Goal: Transaction & Acquisition: Obtain resource

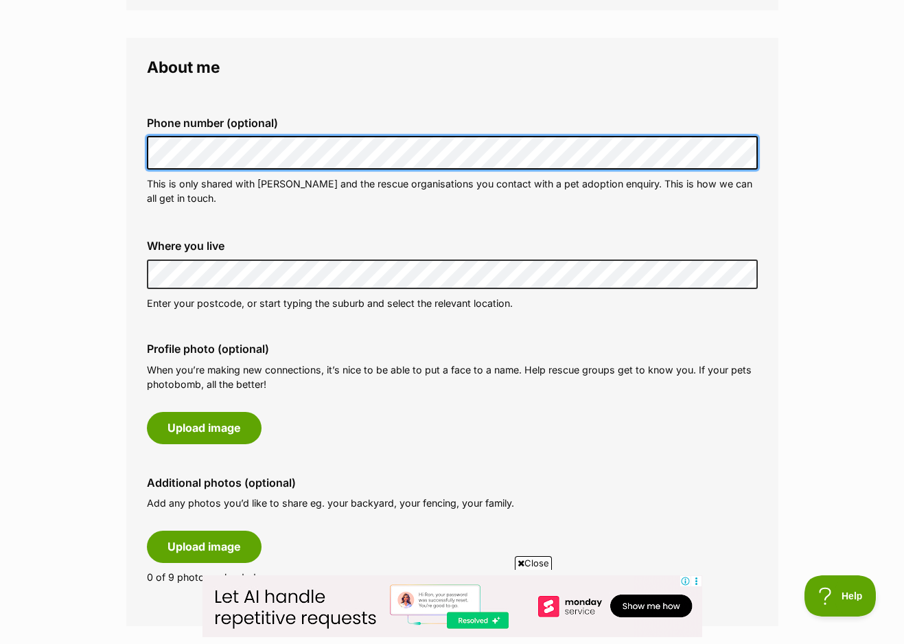
scroll to position [501, 0]
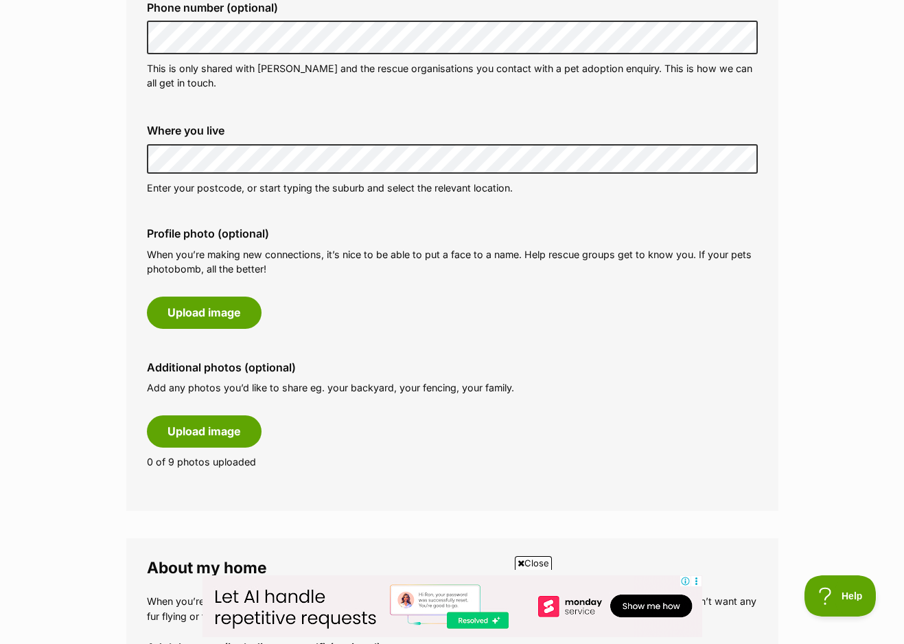
click at [104, 336] on main "My adopter profile Why do I need an adopter profile? Your adopter profile will …" at bounding box center [452, 603] width 904 height 1959
click at [124, 332] on main "My adopter profile Why do I need an adopter profile? Your adopter profile will …" at bounding box center [452, 603] width 904 height 1959
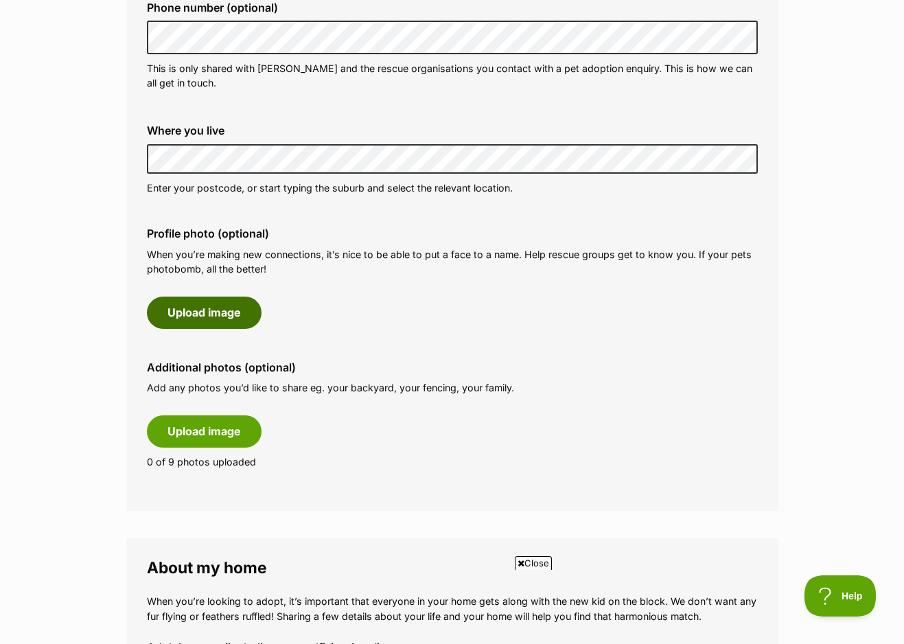
scroll to position [0, 0]
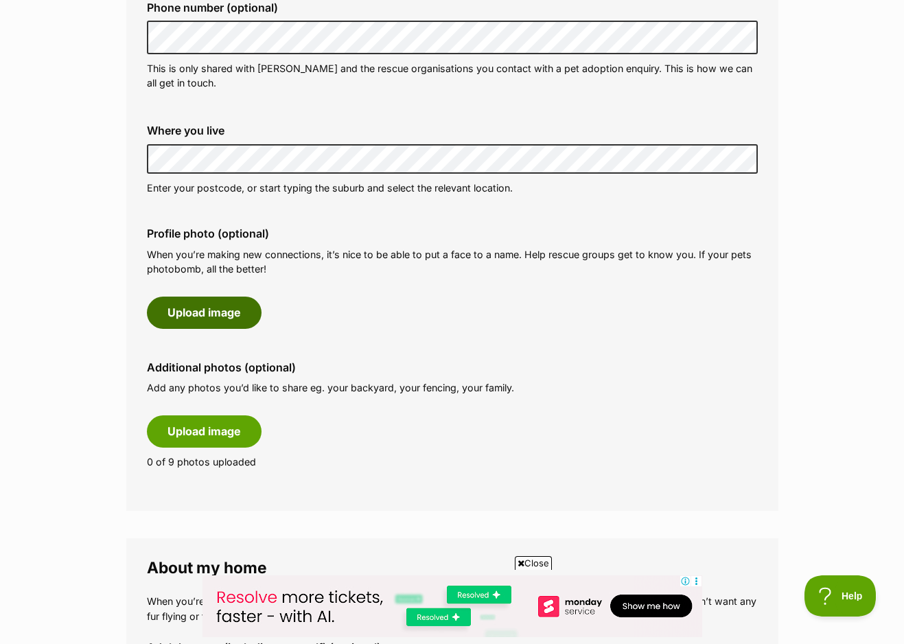
click at [208, 296] on button "Upload image" at bounding box center [204, 312] width 115 height 32
click at [210, 296] on button "Upload image" at bounding box center [204, 312] width 115 height 32
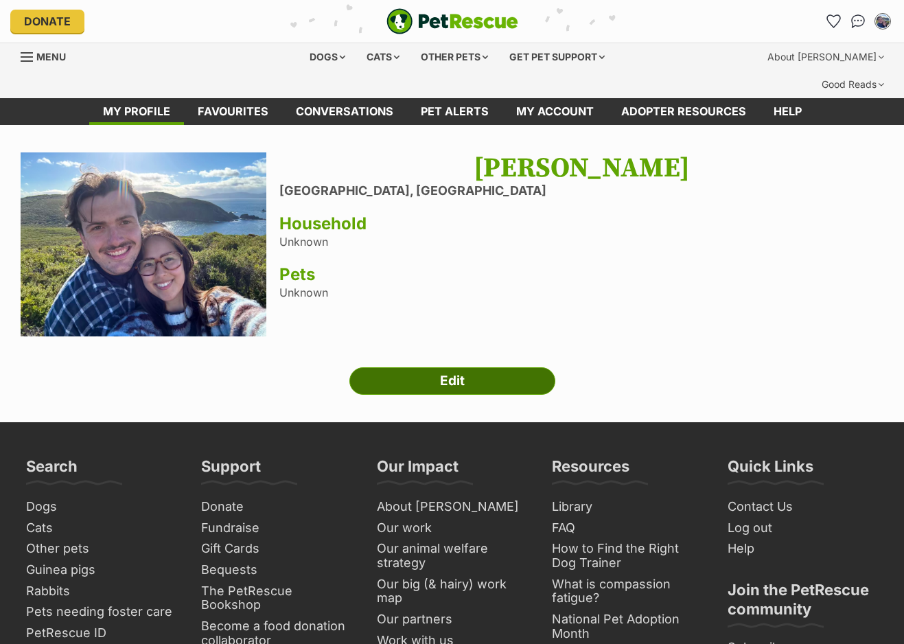
click at [444, 367] on link "Edit" at bounding box center [452, 380] width 206 height 27
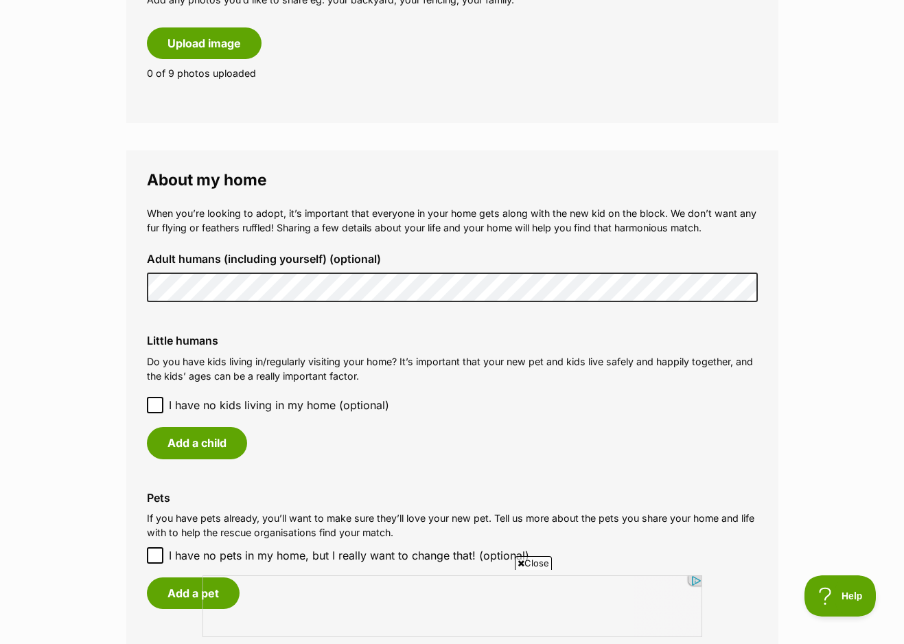
scroll to position [1042, 0]
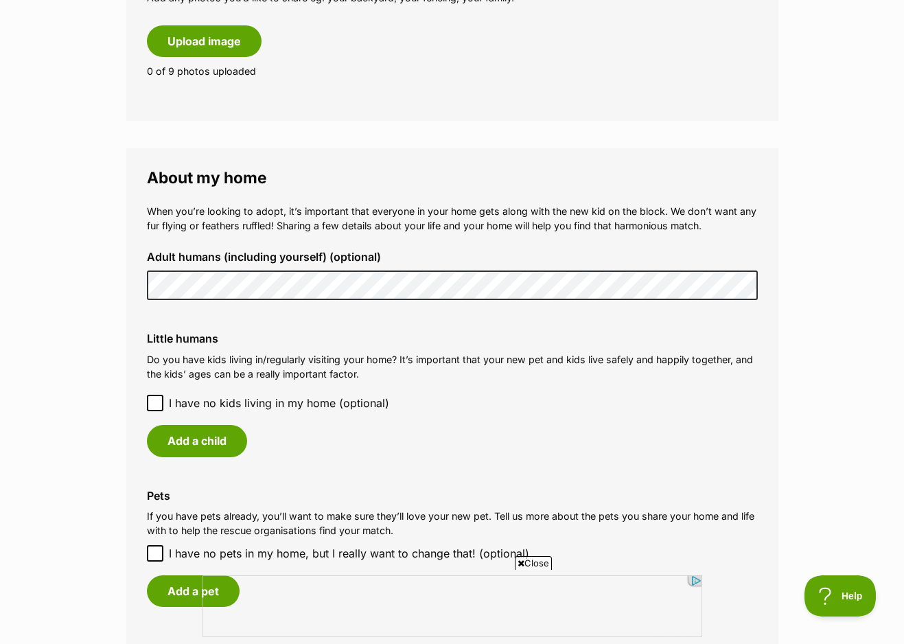
click at [103, 316] on main "My adopter profile Why do I need an adopter profile? Your adopter profile will …" at bounding box center [452, 137] width 904 height 2109
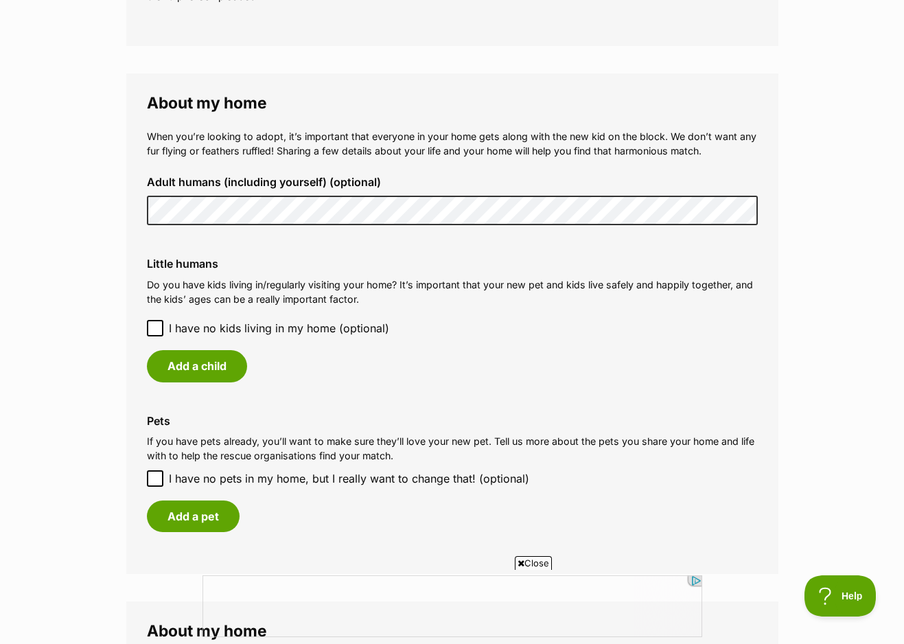
scroll to position [1134, 0]
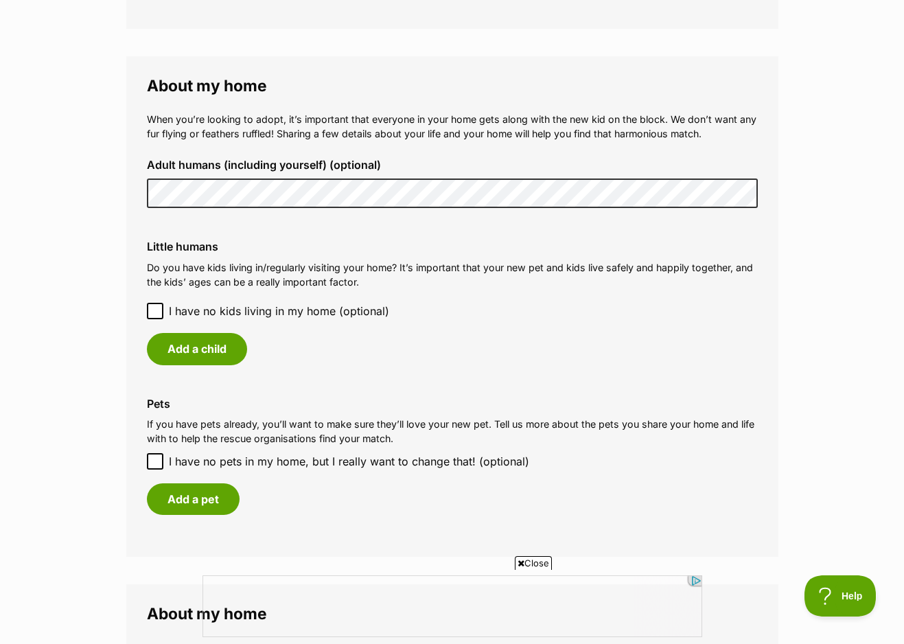
click at [143, 277] on div "Little humans Do you have kids living in/regularly visiting your home? It’s imp…" at bounding box center [452, 302] width 633 height 146
click at [150, 306] on icon at bounding box center [155, 311] width 10 height 10
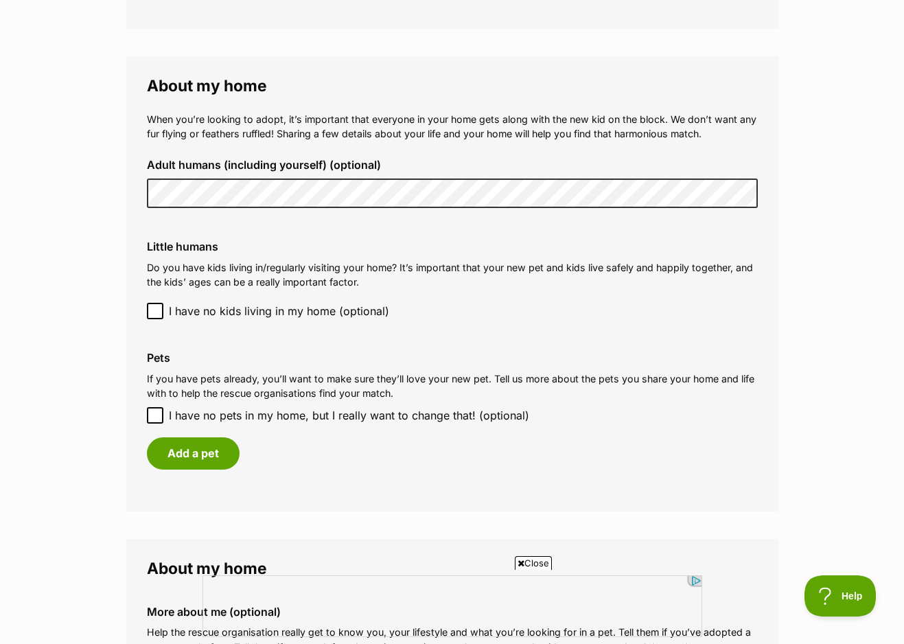
click at [98, 384] on main "My adopter profile Why do I need an adopter profile? Your adopter profile will …" at bounding box center [452, 23] width 904 height 2064
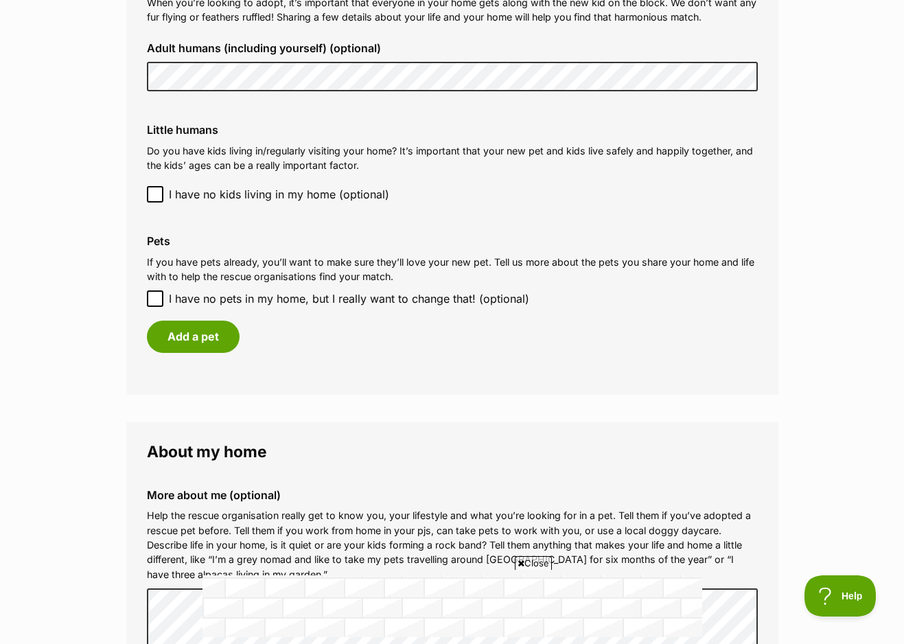
scroll to position [1257, 0]
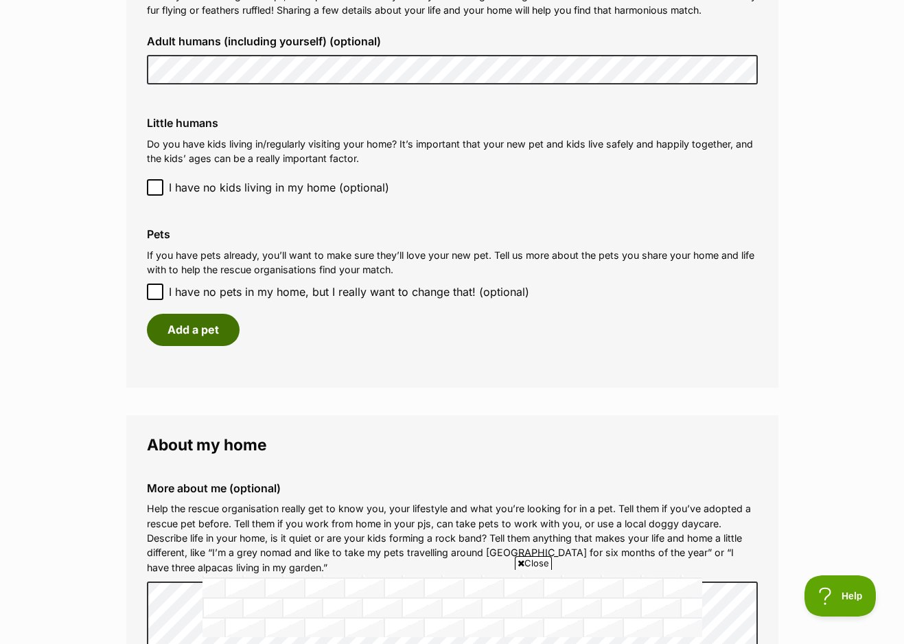
click at [183, 314] on button "Add a pet" at bounding box center [193, 330] width 93 height 32
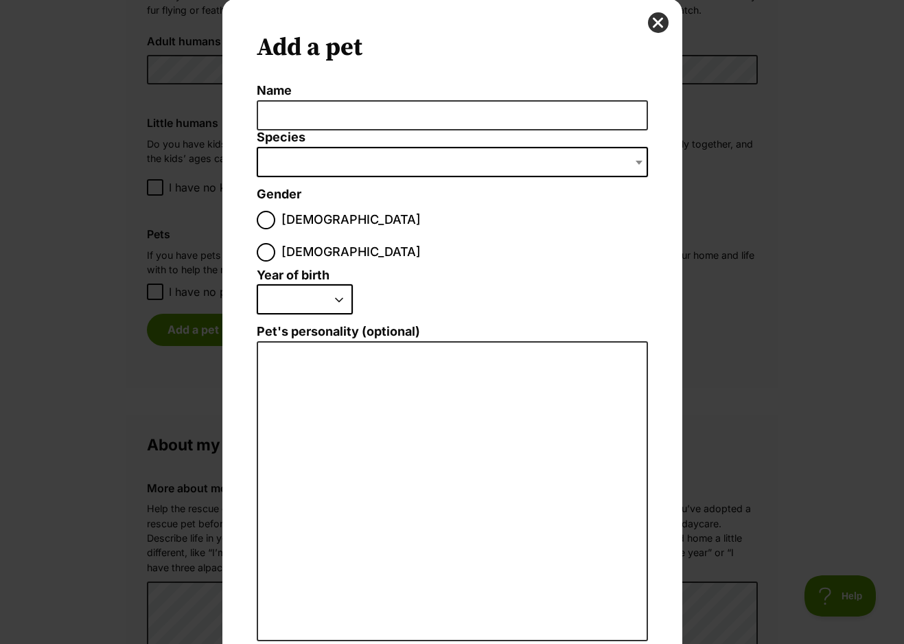
scroll to position [0, 0]
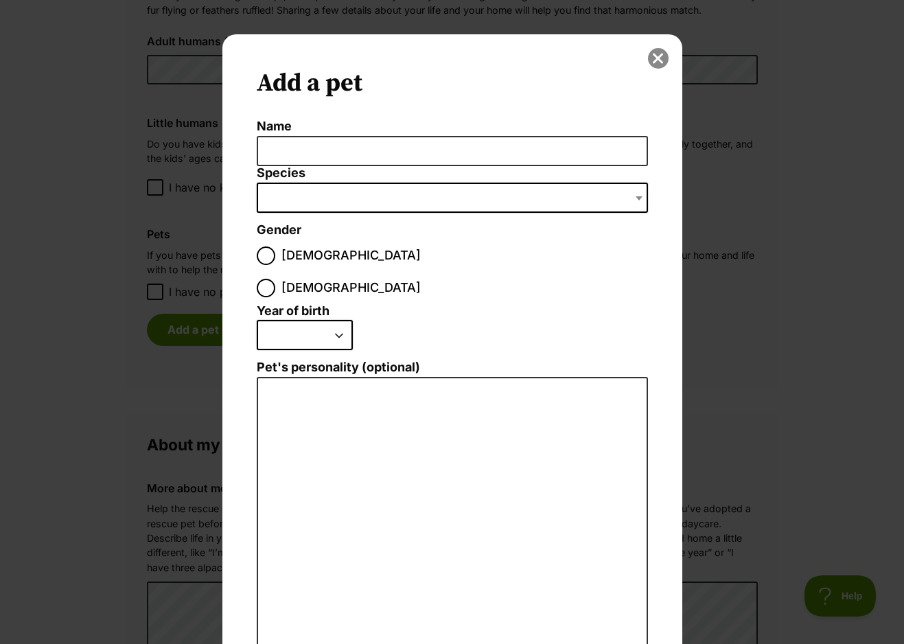
click at [658, 58] on button "close" at bounding box center [658, 58] width 21 height 21
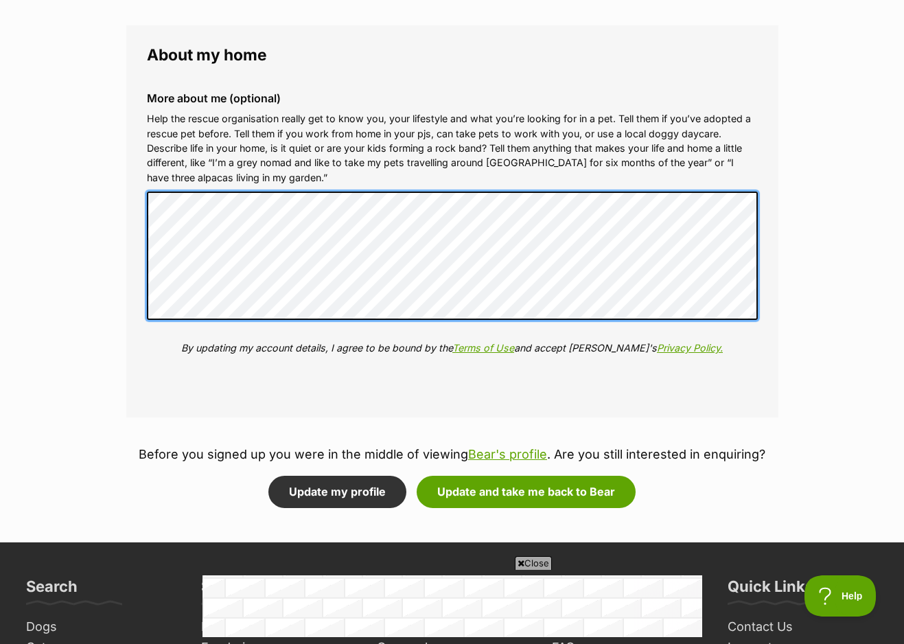
scroll to position [1658, 0]
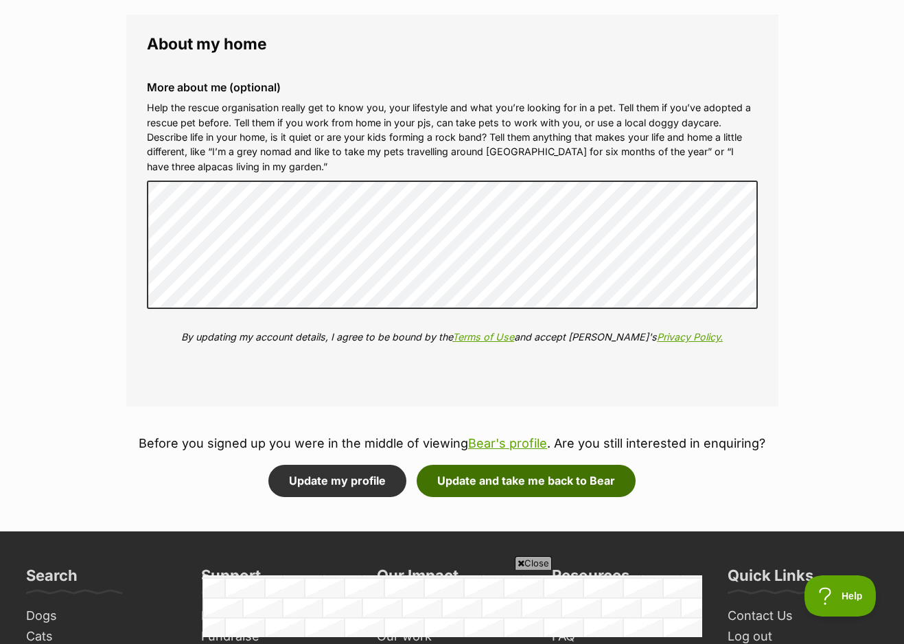
click at [485, 465] on button "Update and take me back to Bear" at bounding box center [526, 481] width 219 height 32
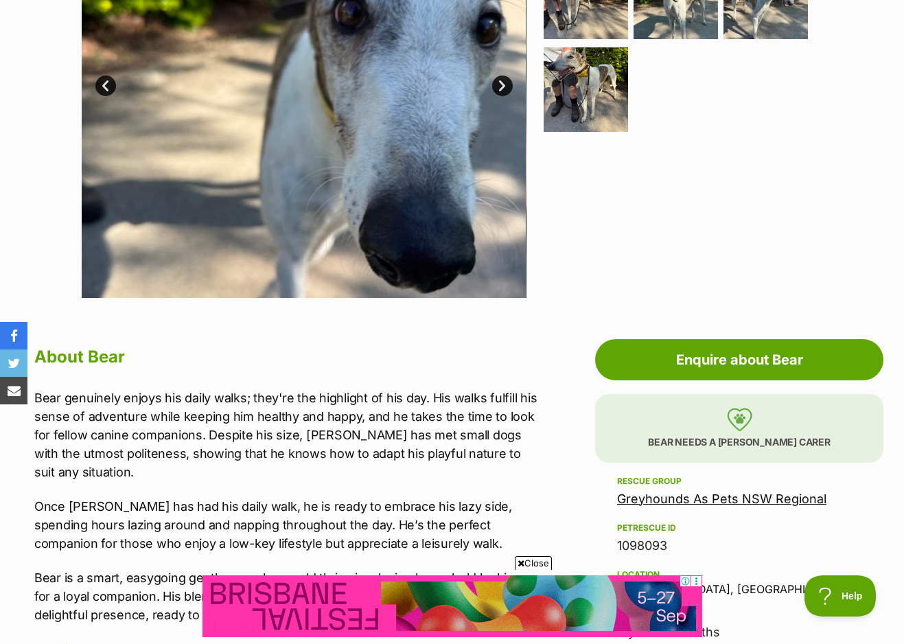
scroll to position [460, 0]
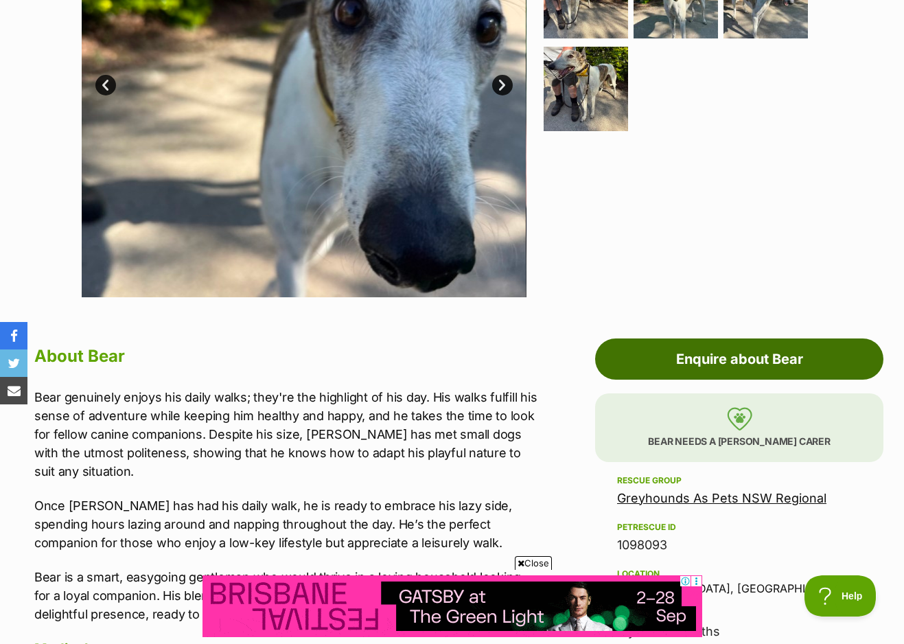
click at [692, 338] on link "Enquire about Bear" at bounding box center [739, 358] width 288 height 41
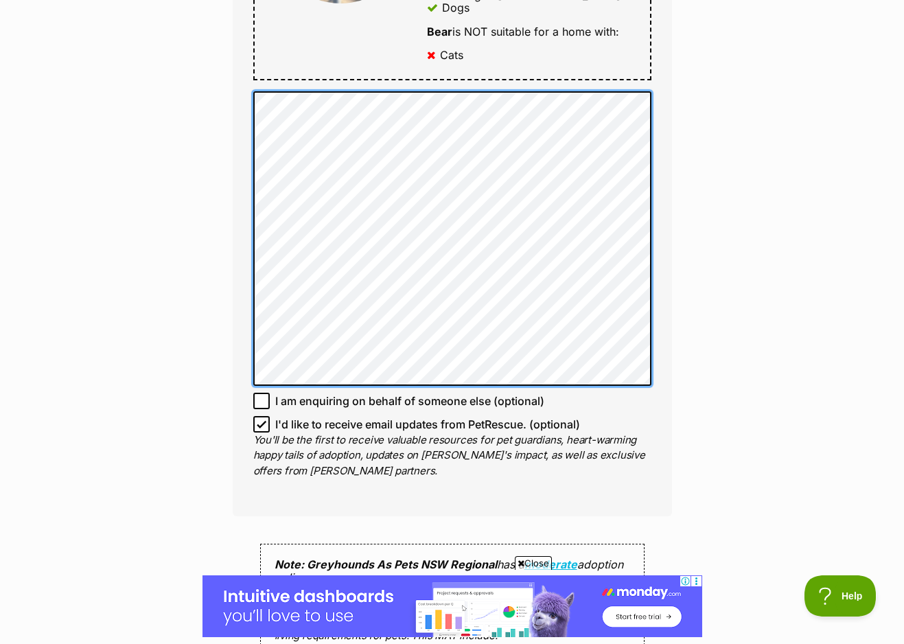
scroll to position [992, 0]
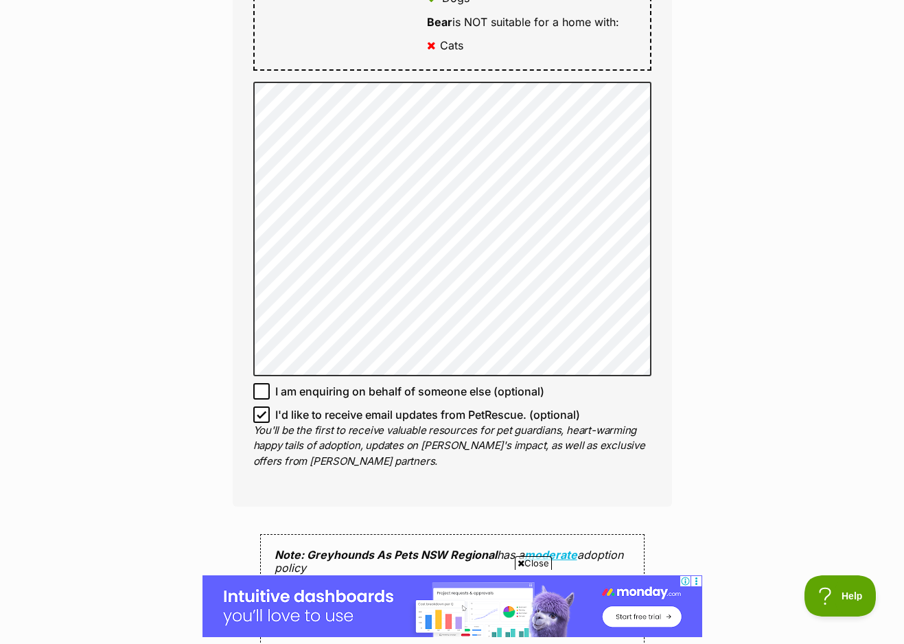
click at [342, 406] on span "I'd like to receive email updates from PetRescue. (optional)" at bounding box center [427, 414] width 305 height 16
click at [270, 406] on input "I'd like to receive email updates from PetRescue. (optional)" at bounding box center [261, 414] width 16 height 16
checkbox input "false"
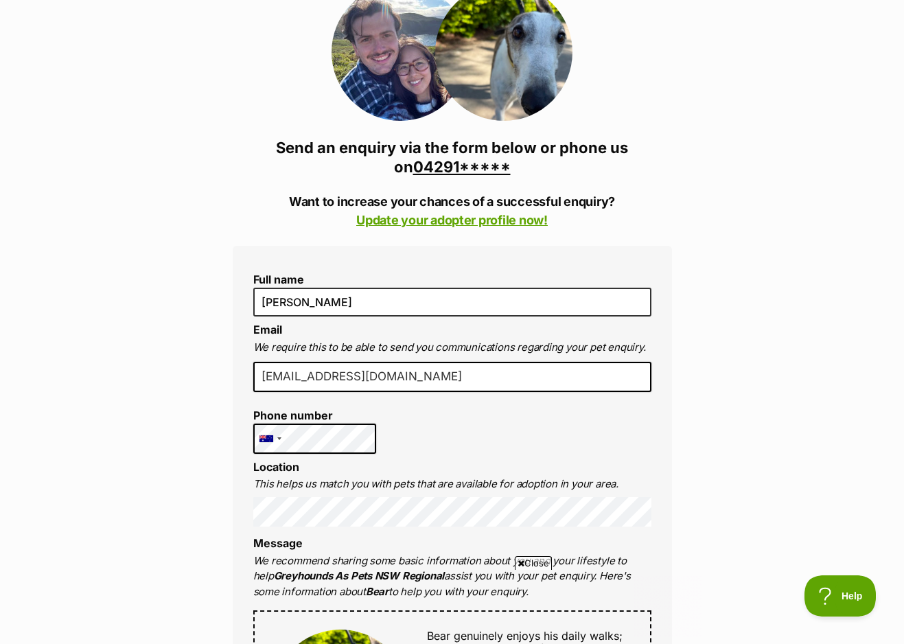
scroll to position [0, 0]
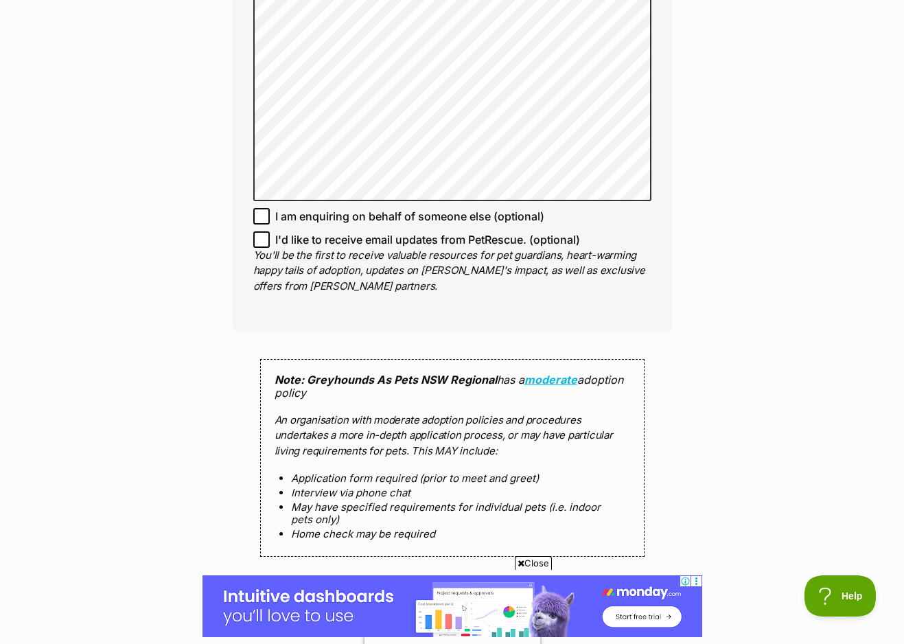
scroll to position [1418, 0]
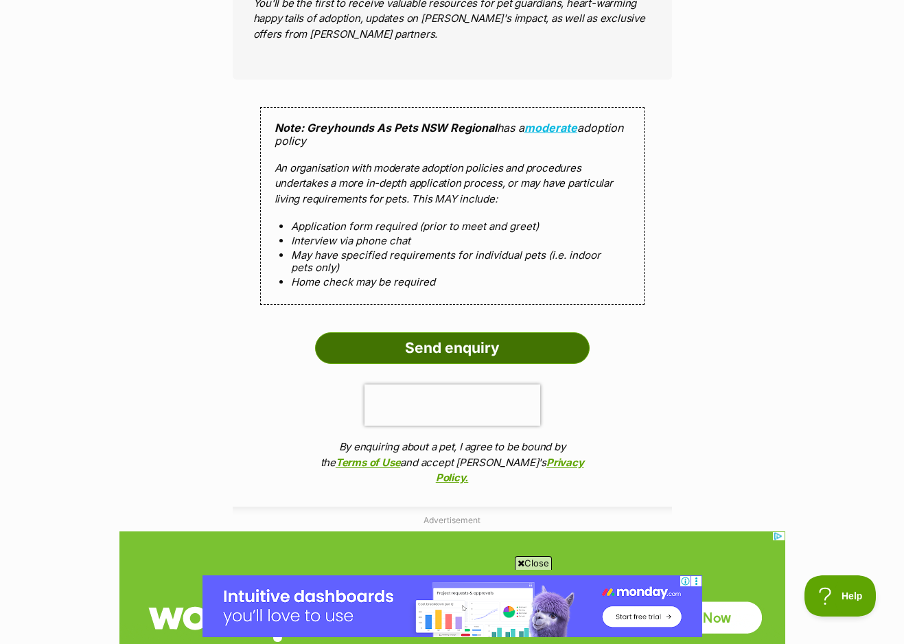
click at [422, 332] on input "Send enquiry" at bounding box center [452, 348] width 274 height 32
click at [447, 332] on input "Send enquiry" at bounding box center [452, 348] width 274 height 32
click at [444, 332] on input "Send enquiry" at bounding box center [452, 348] width 274 height 32
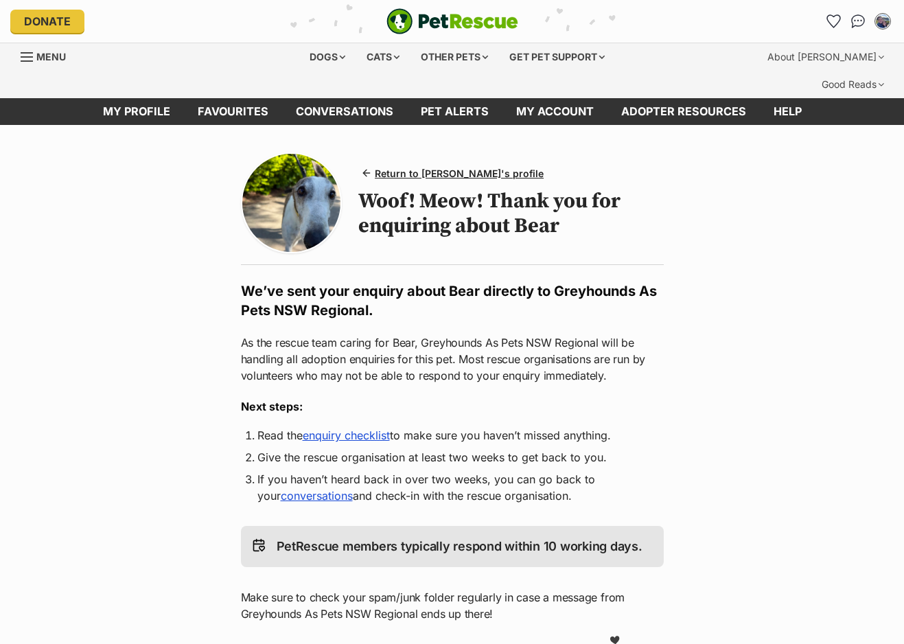
click at [129, 395] on main "Return to [PERSON_NAME]'s profile Woof! Meow! Thank you for enquiring about Bea…" at bounding box center [452, 516] width 904 height 783
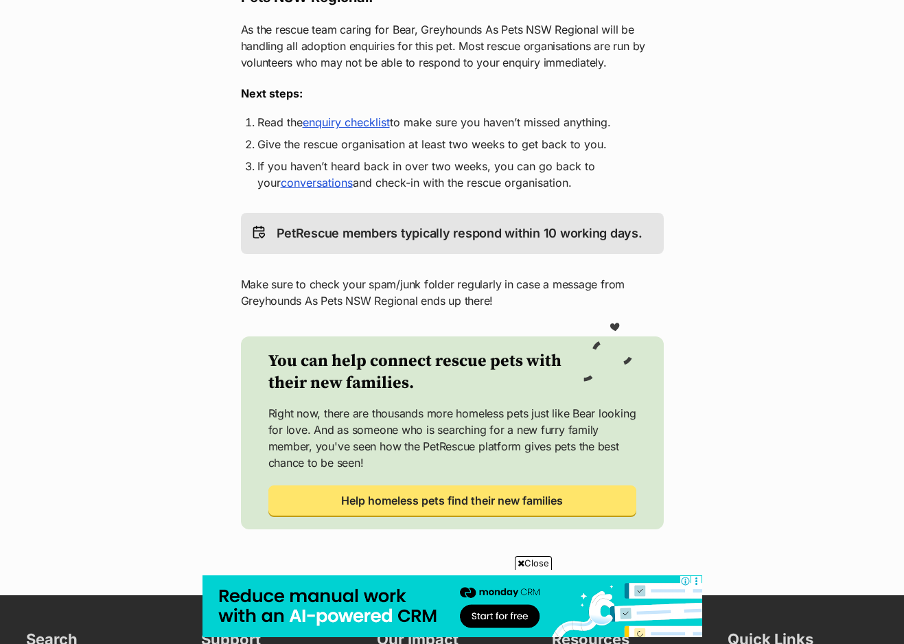
scroll to position [15, 0]
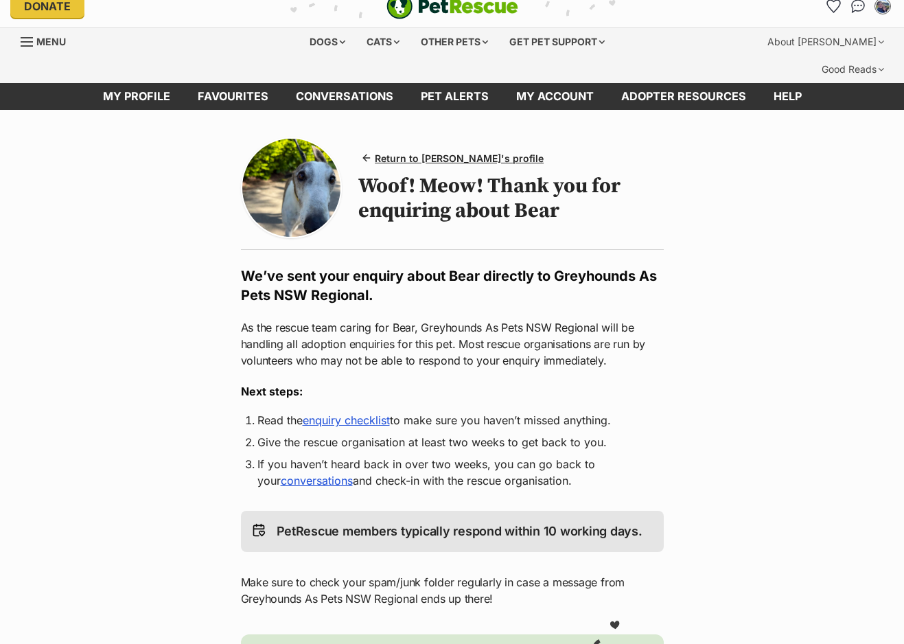
click at [364, 413] on link "enquiry checklist" at bounding box center [346, 420] width 87 height 14
click at [397, 151] on span "Return to [PERSON_NAME]'s profile" at bounding box center [459, 158] width 169 height 14
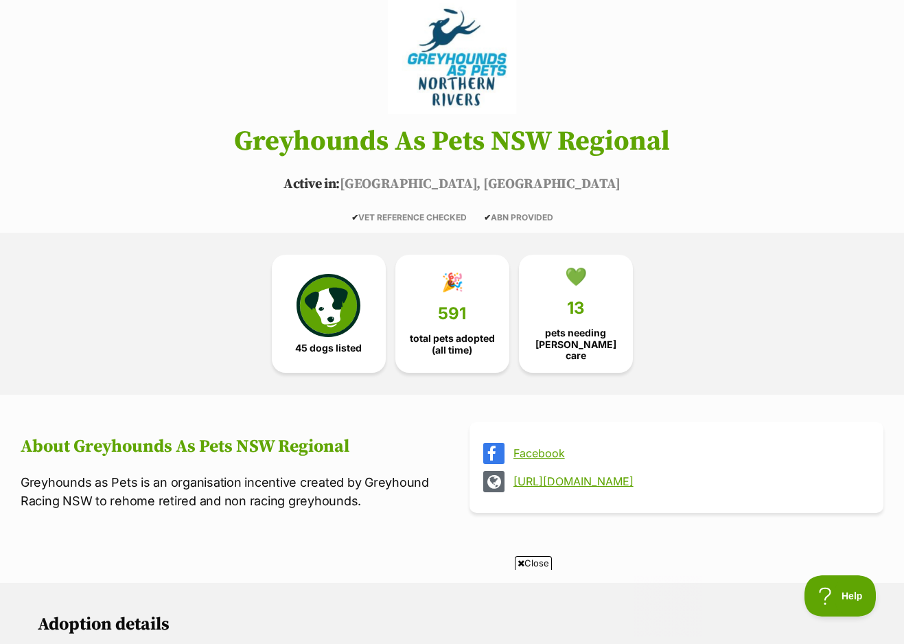
click at [543, 475] on link "[URL][DOMAIN_NAME]" at bounding box center [688, 481] width 351 height 12
